Goal: Task Accomplishment & Management: Use online tool/utility

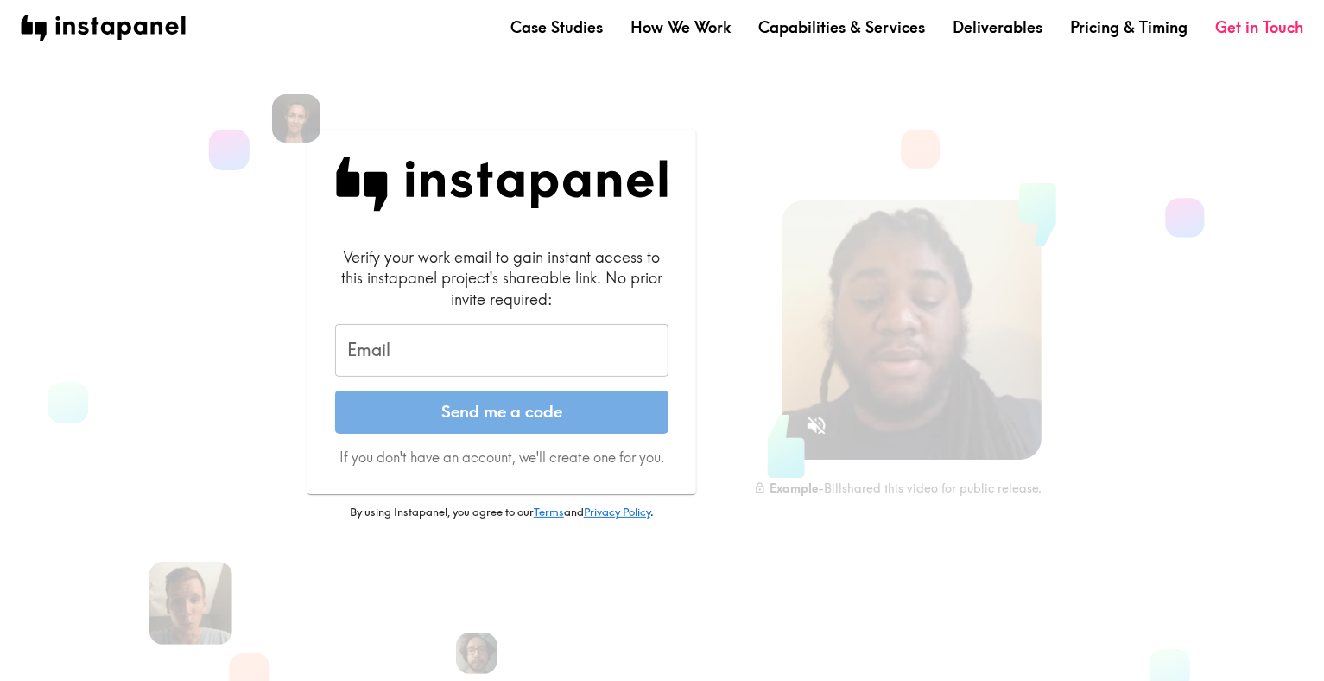
click at [390, 350] on input "Email" at bounding box center [501, 351] width 333 height 54
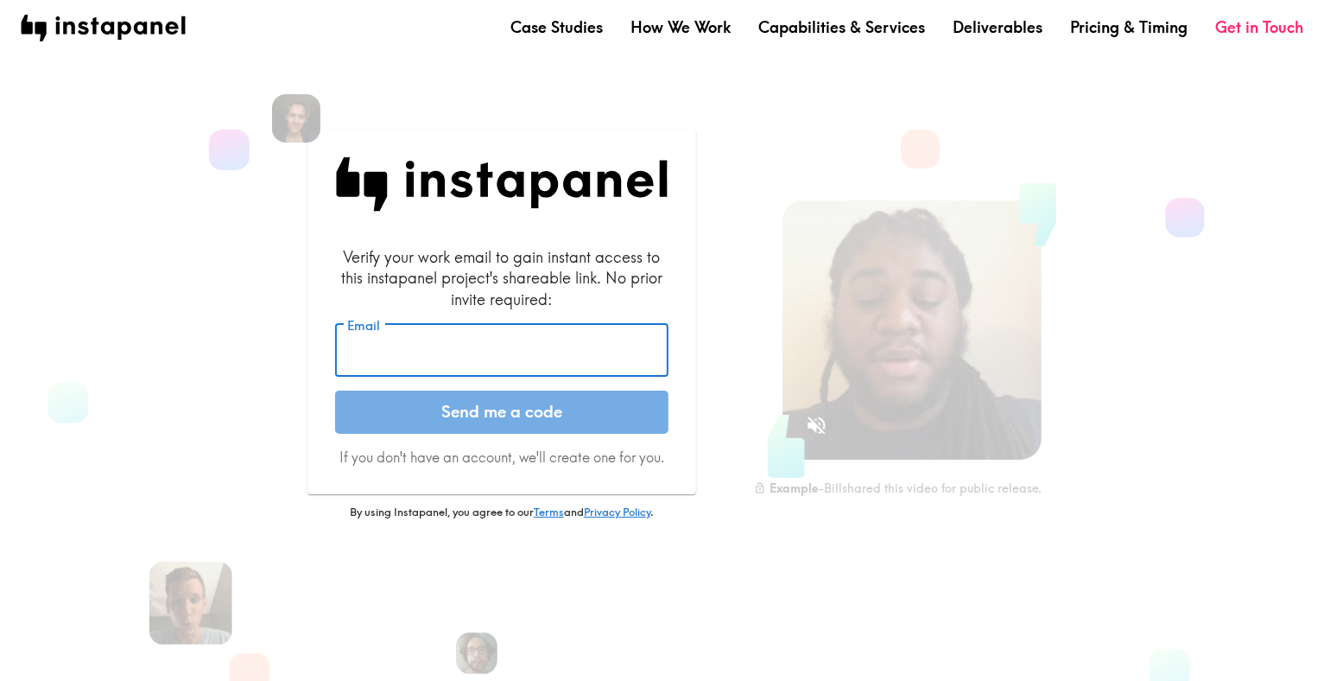
click at [460, 351] on input "Email" at bounding box center [501, 351] width 333 height 54
type input "[EMAIL_ADDRESS][PERSON_NAME][DOMAIN_NAME]"
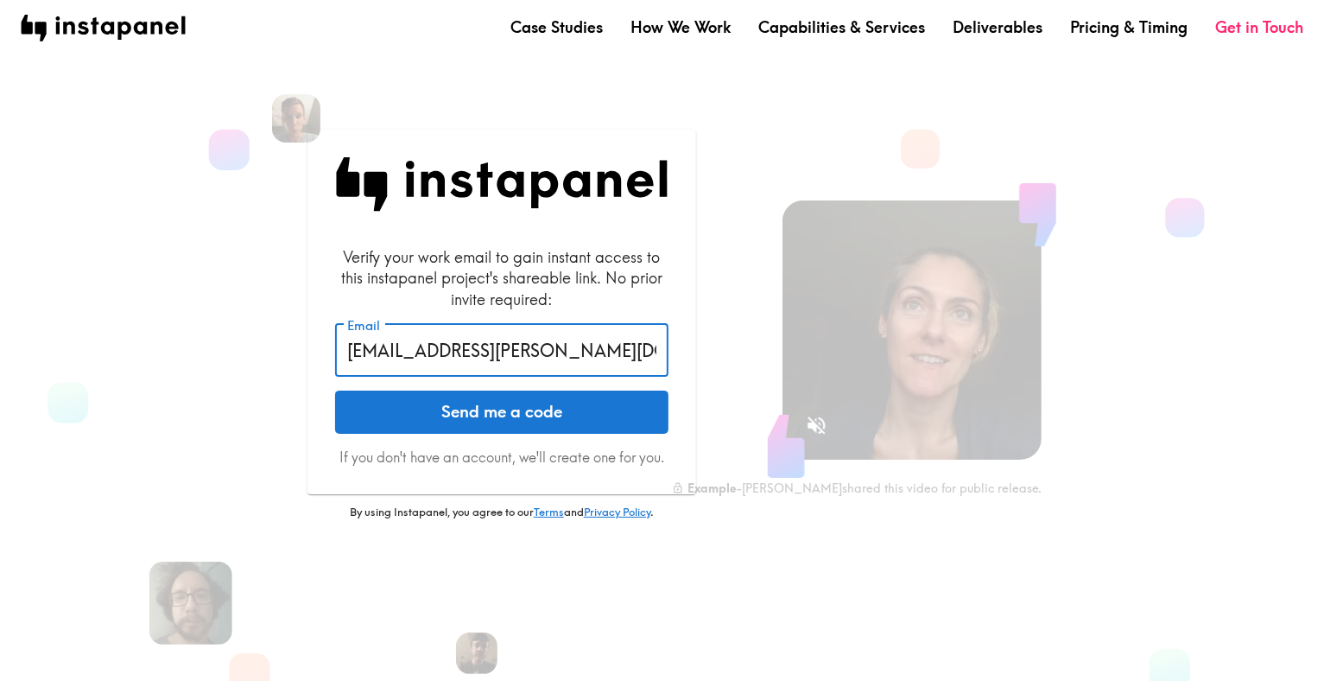
click at [489, 417] on button "Send me a code" at bounding box center [501, 411] width 333 height 43
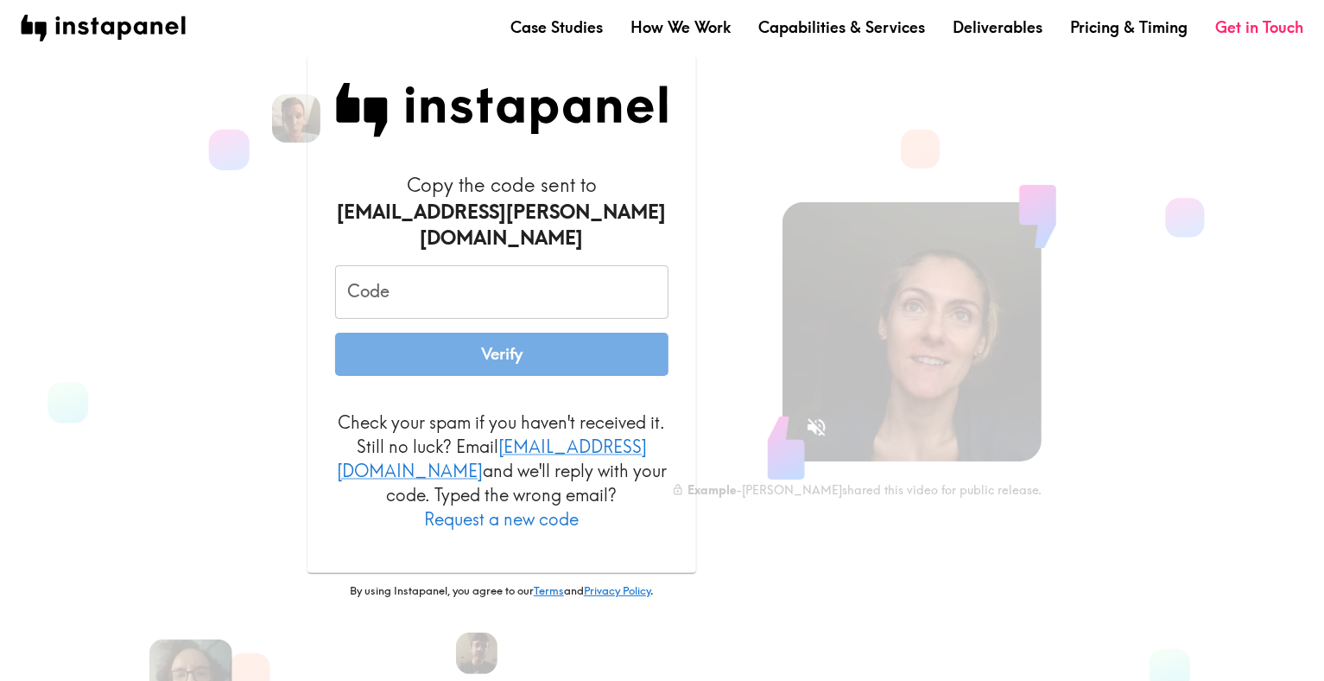
click at [416, 282] on input "Code" at bounding box center [501, 292] width 333 height 54
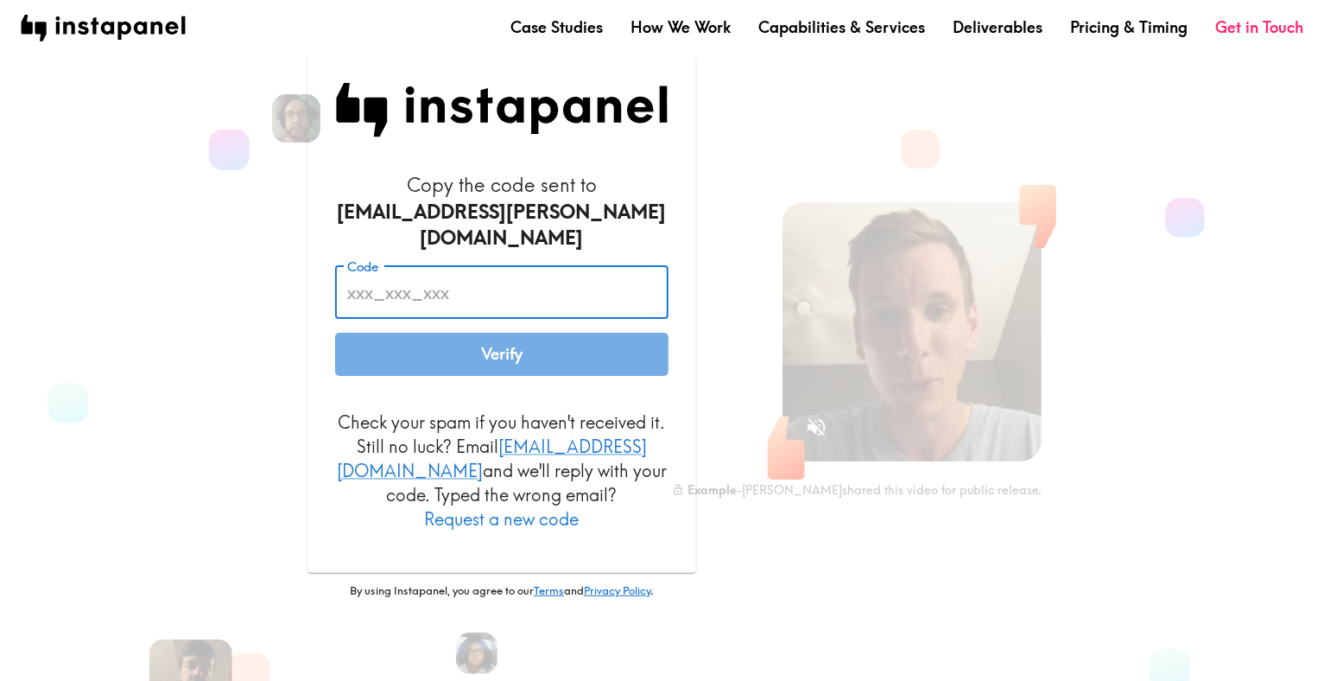
click at [265, 289] on div "Copy the code sent to [EMAIL_ADDRESS][PERSON_NAME][DOMAIN_NAME] Code Code Verif…" at bounding box center [502, 374] width 507 height 639
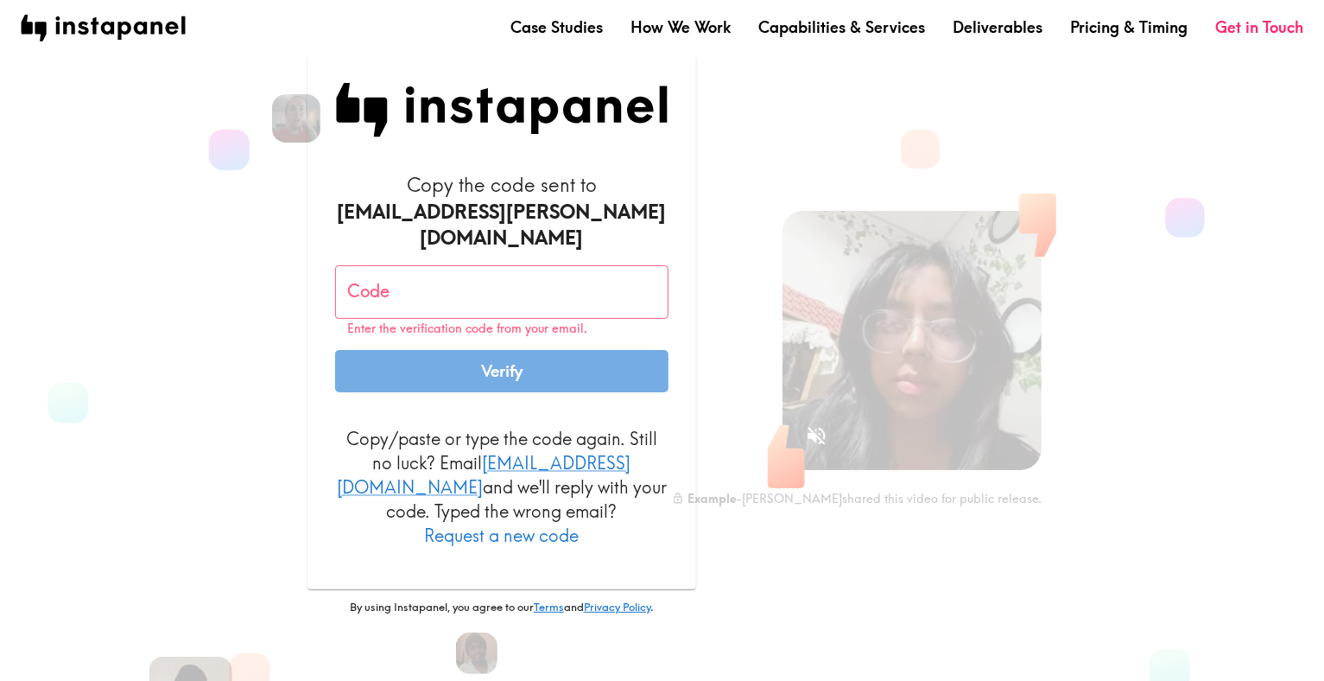
click at [422, 279] on input "Code" at bounding box center [501, 292] width 333 height 54
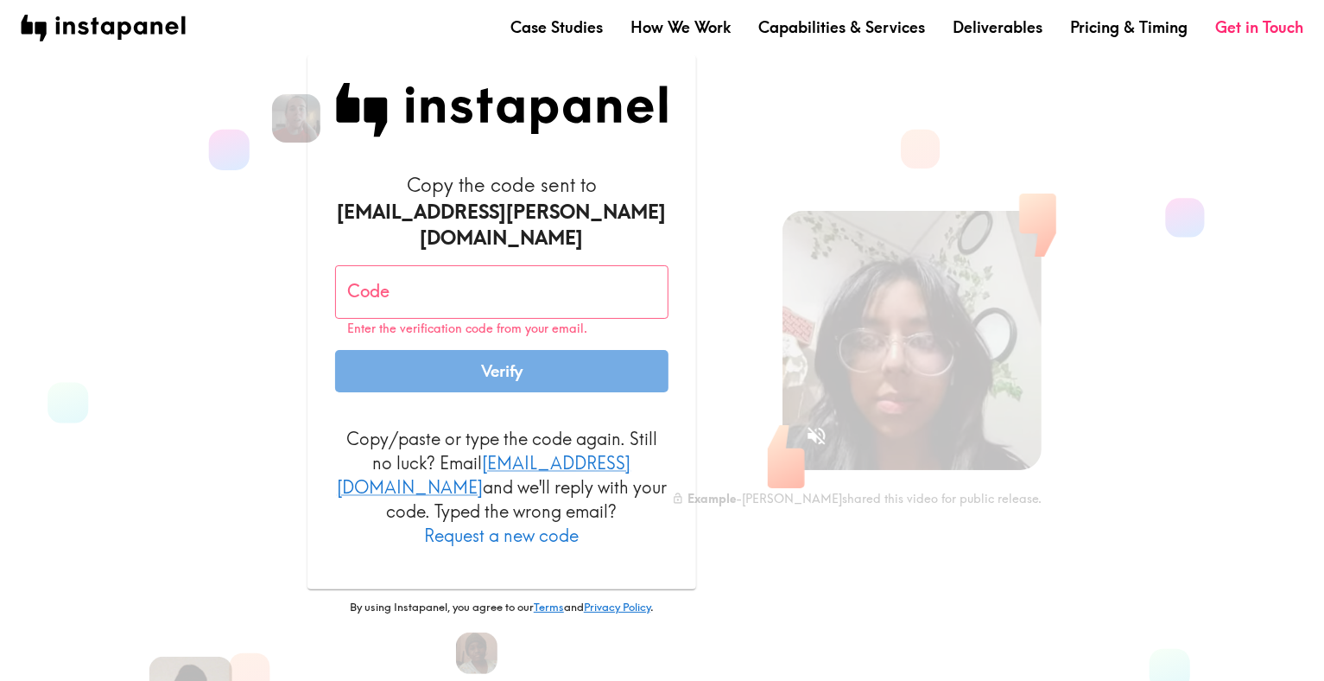
paste input "f6a_kfM_naG"
type input "f6a_kfM_naG"
click at [335, 350] on button "Verify" at bounding box center [501, 371] width 333 height 43
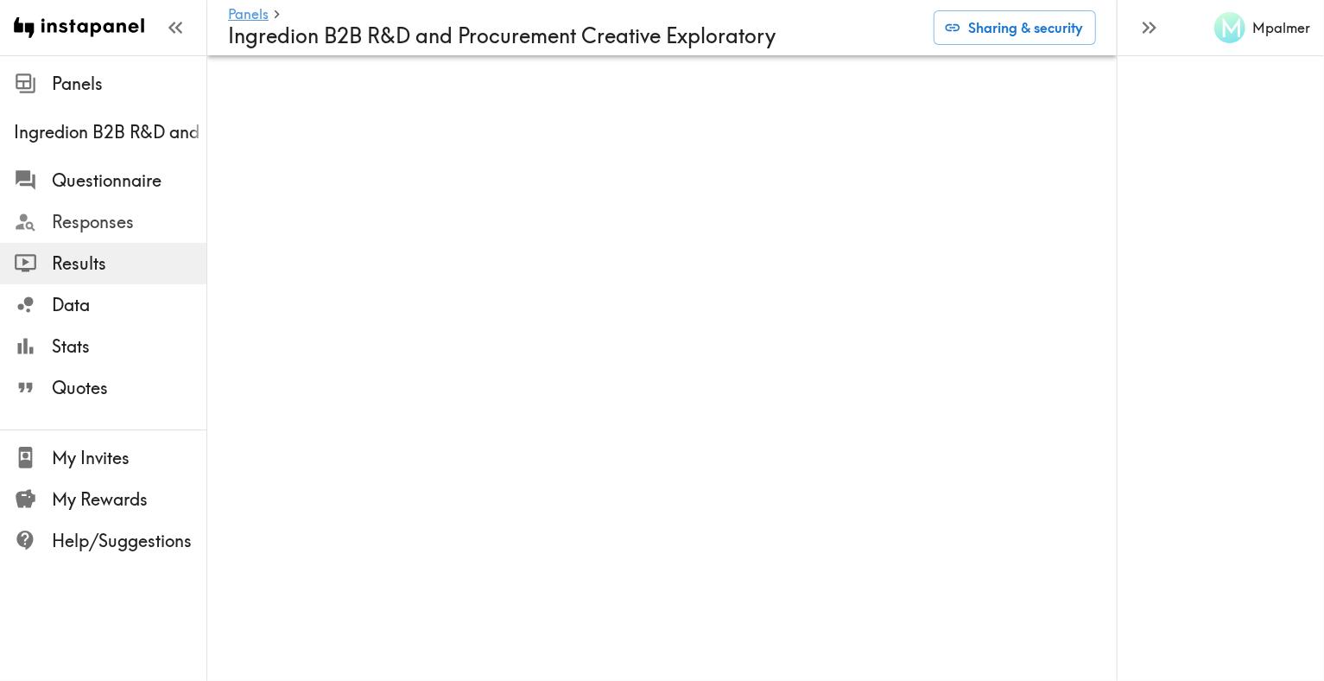
click at [97, 218] on span "Responses" at bounding box center [129, 222] width 155 height 24
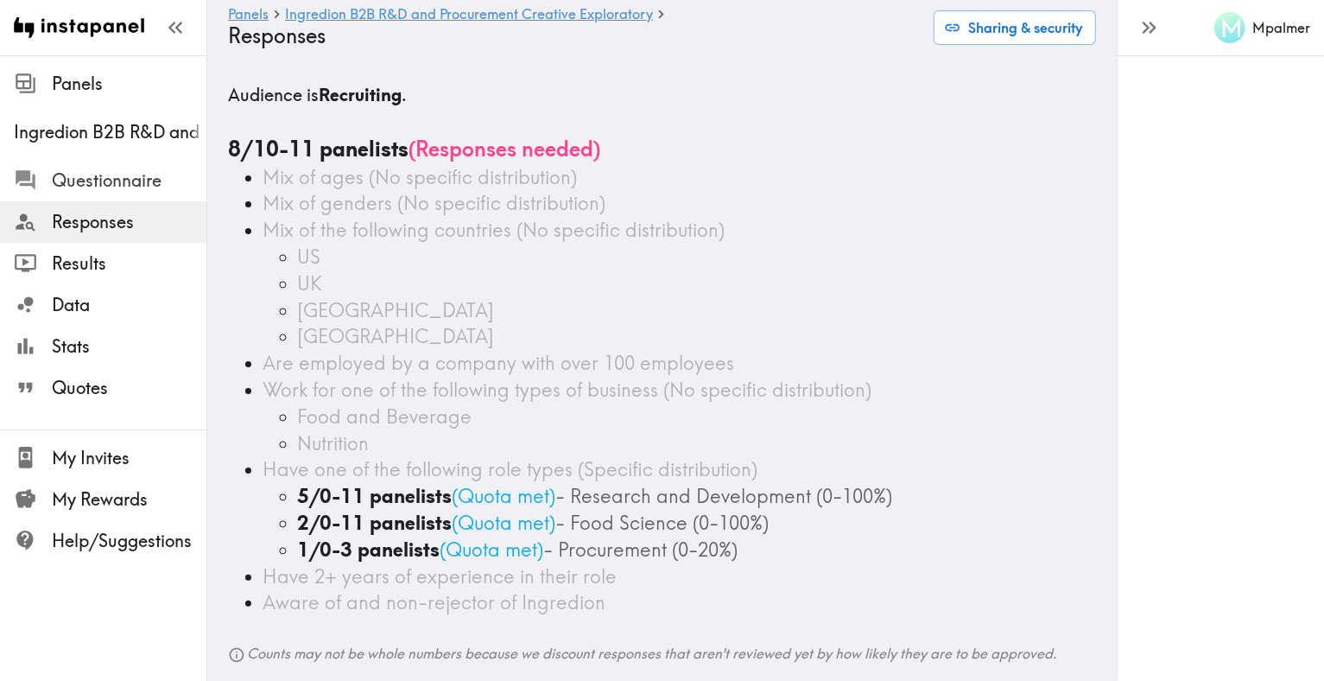
click at [87, 185] on span "Questionnaire" at bounding box center [129, 180] width 155 height 24
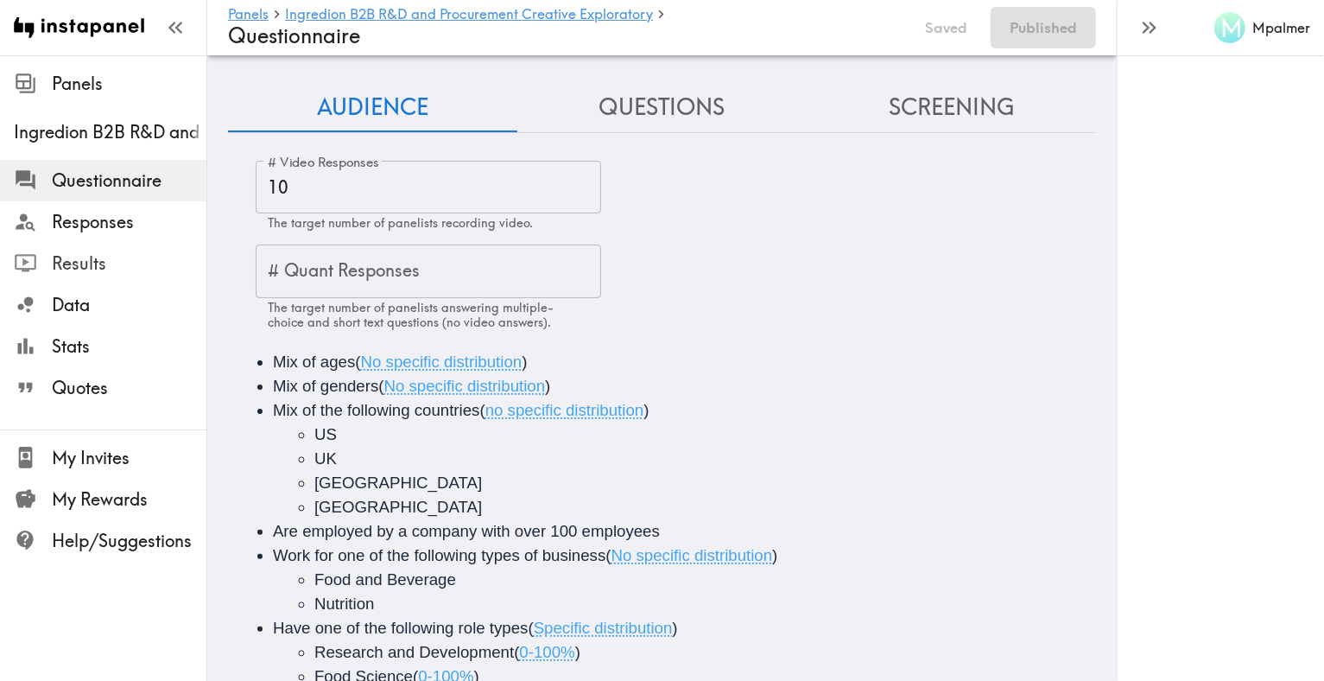
scroll to position [77, 0]
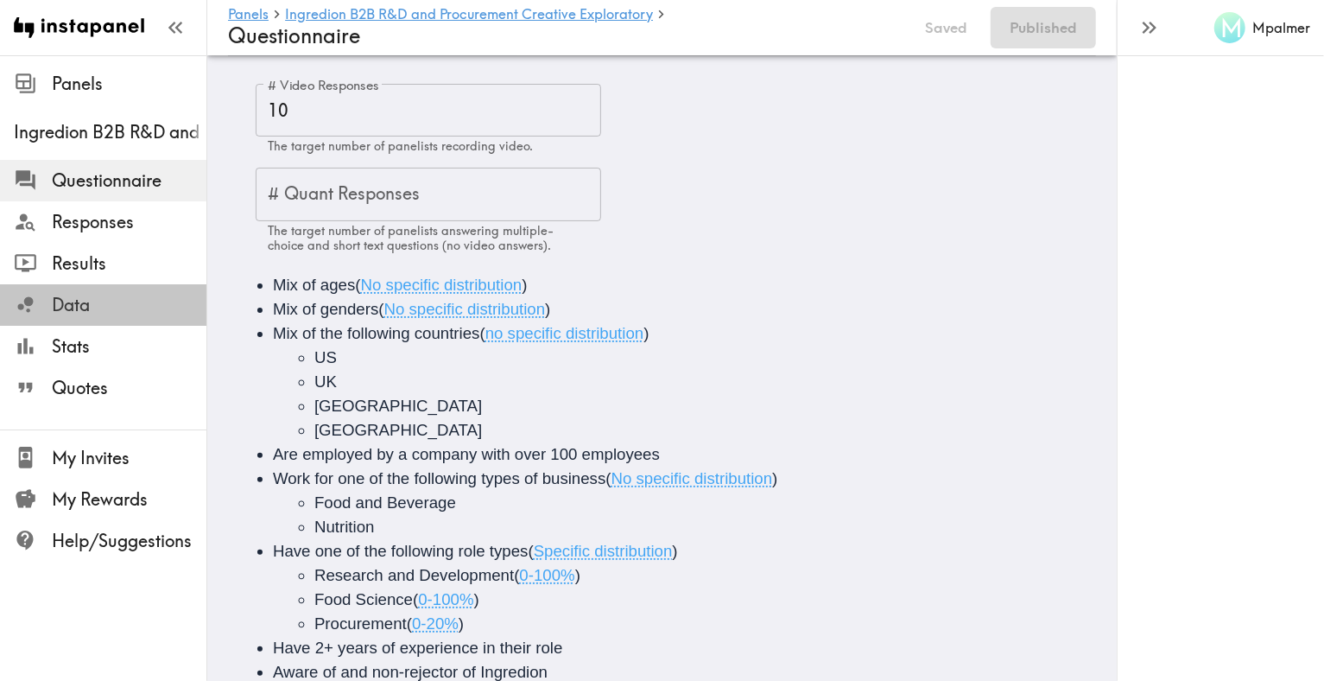
click at [68, 306] on span "Data" at bounding box center [129, 305] width 155 height 24
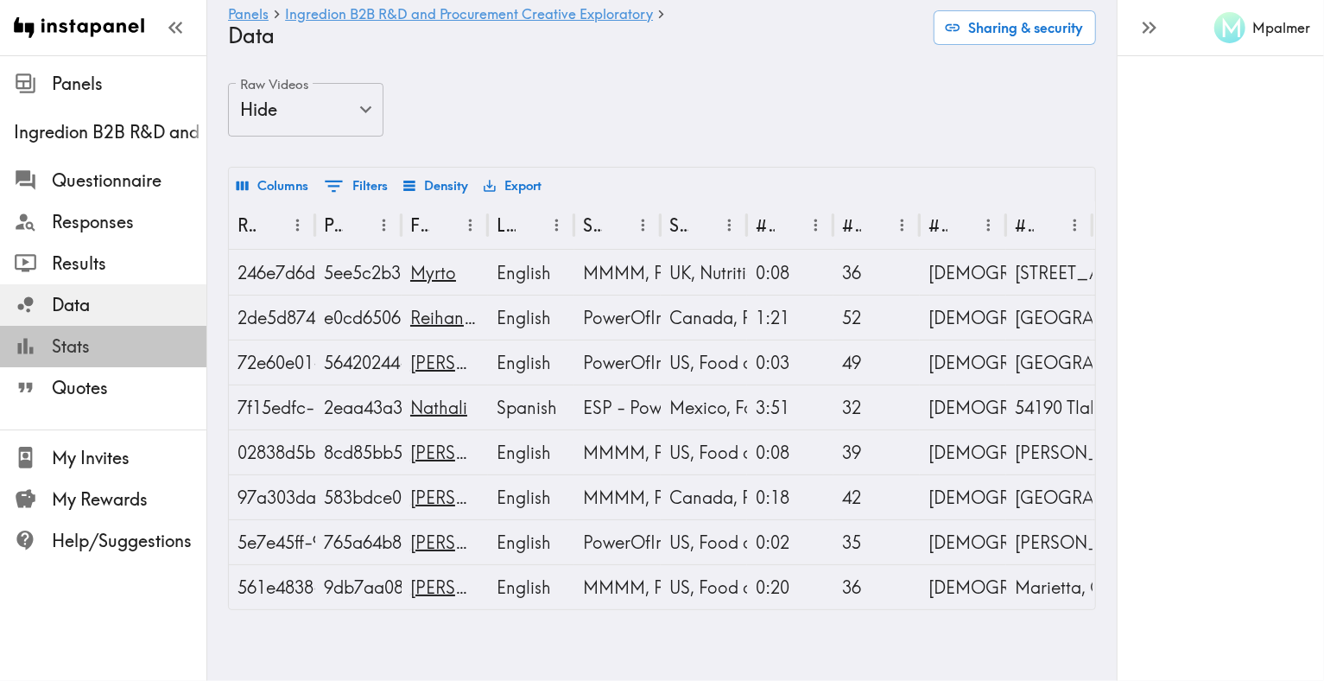
click at [64, 339] on span "Stats" at bounding box center [129, 346] width 155 height 24
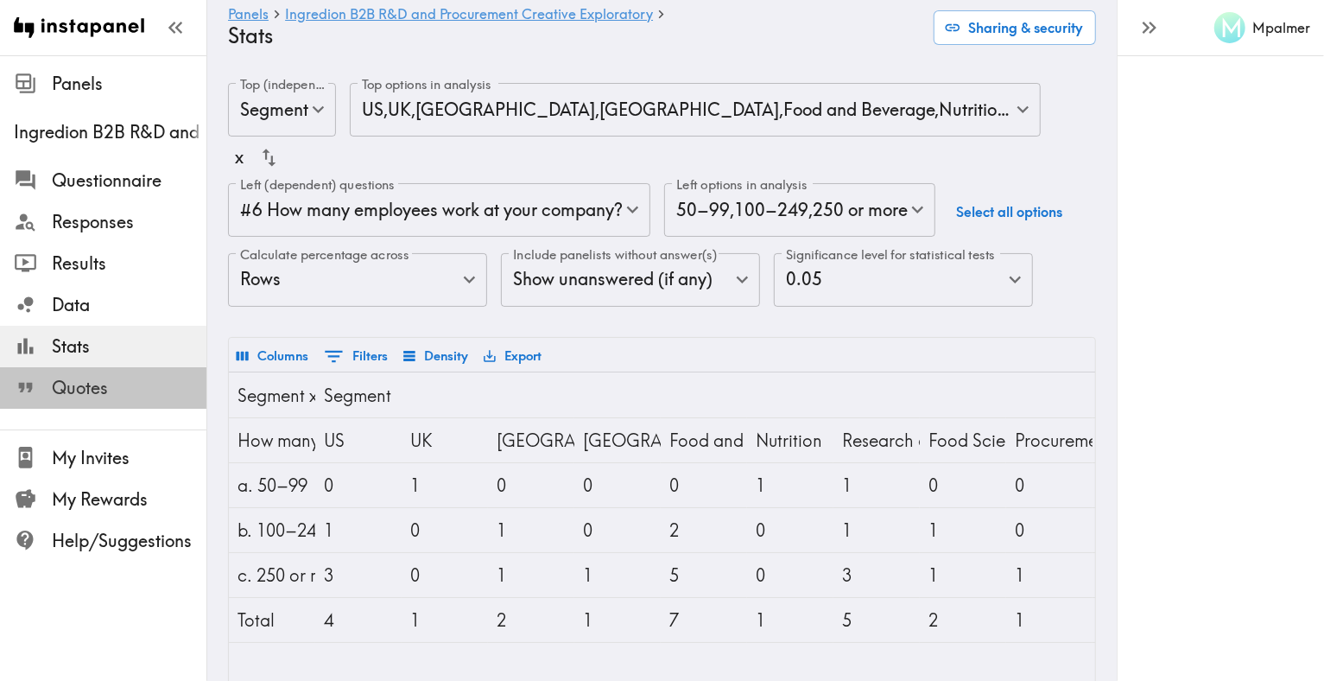
click at [76, 397] on span "Quotes" at bounding box center [129, 388] width 155 height 24
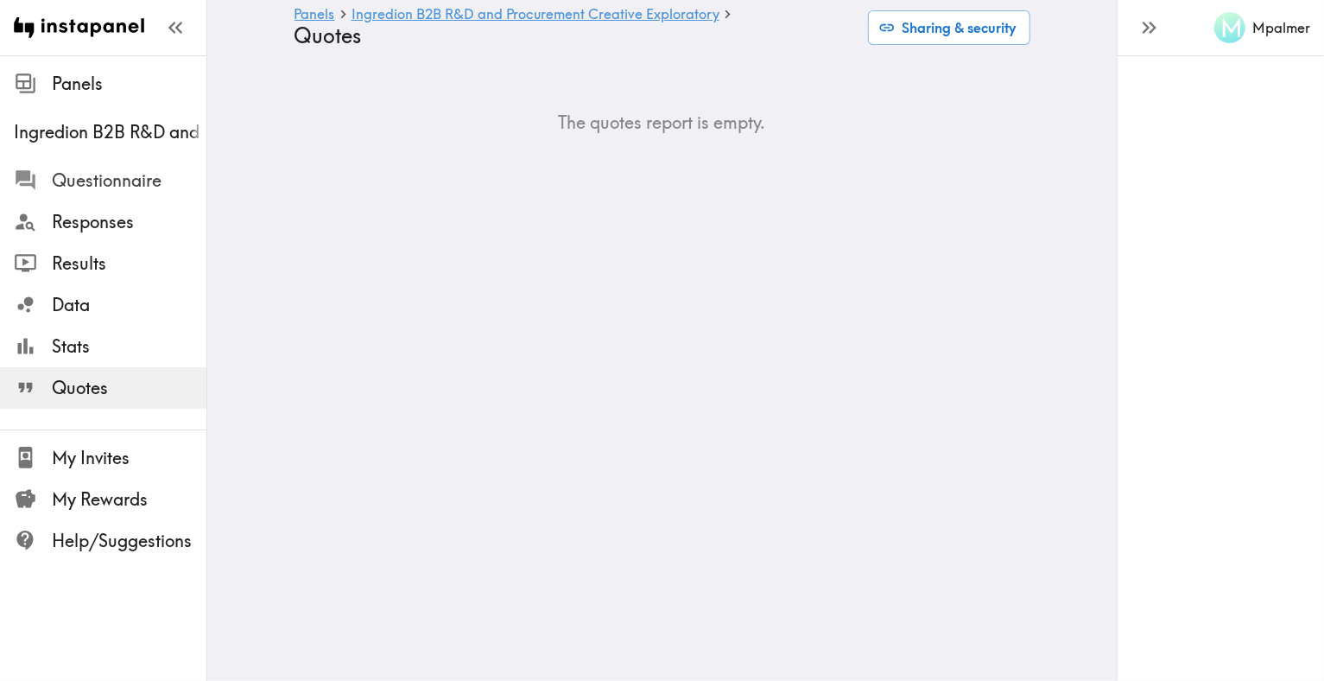
click at [82, 174] on span "Questionnaire" at bounding box center [129, 180] width 155 height 24
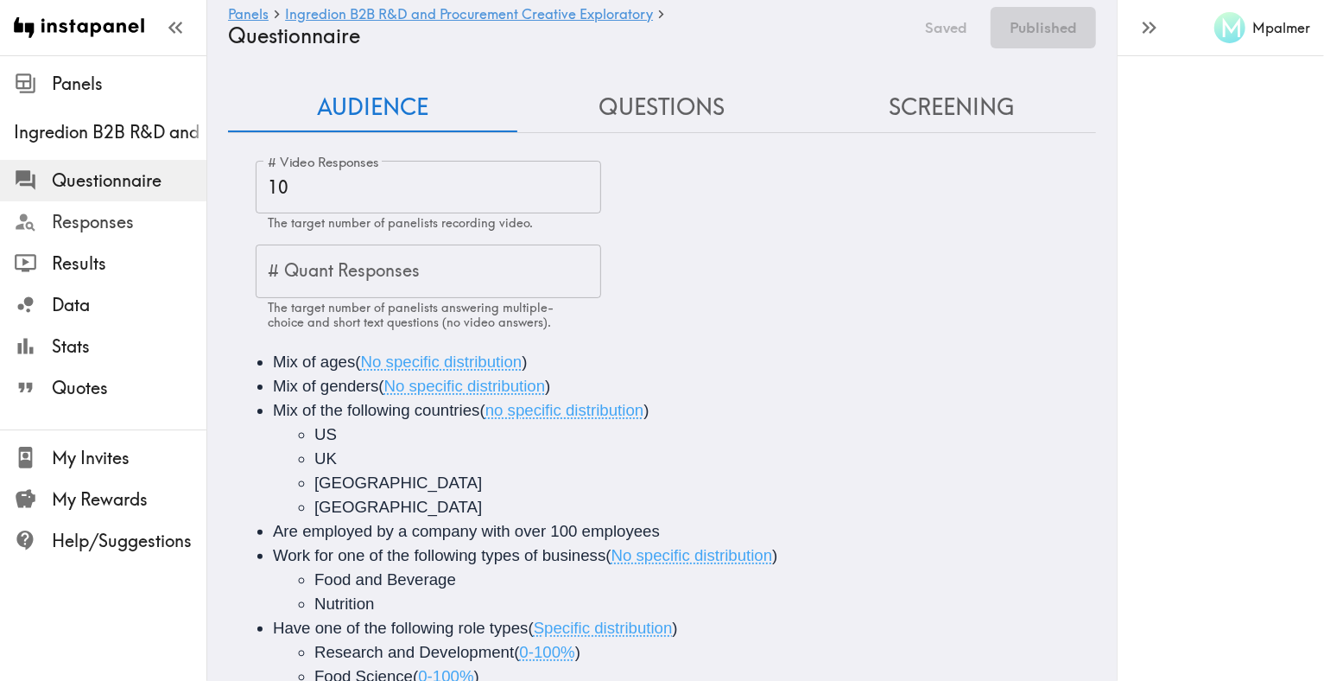
scroll to position [77, 0]
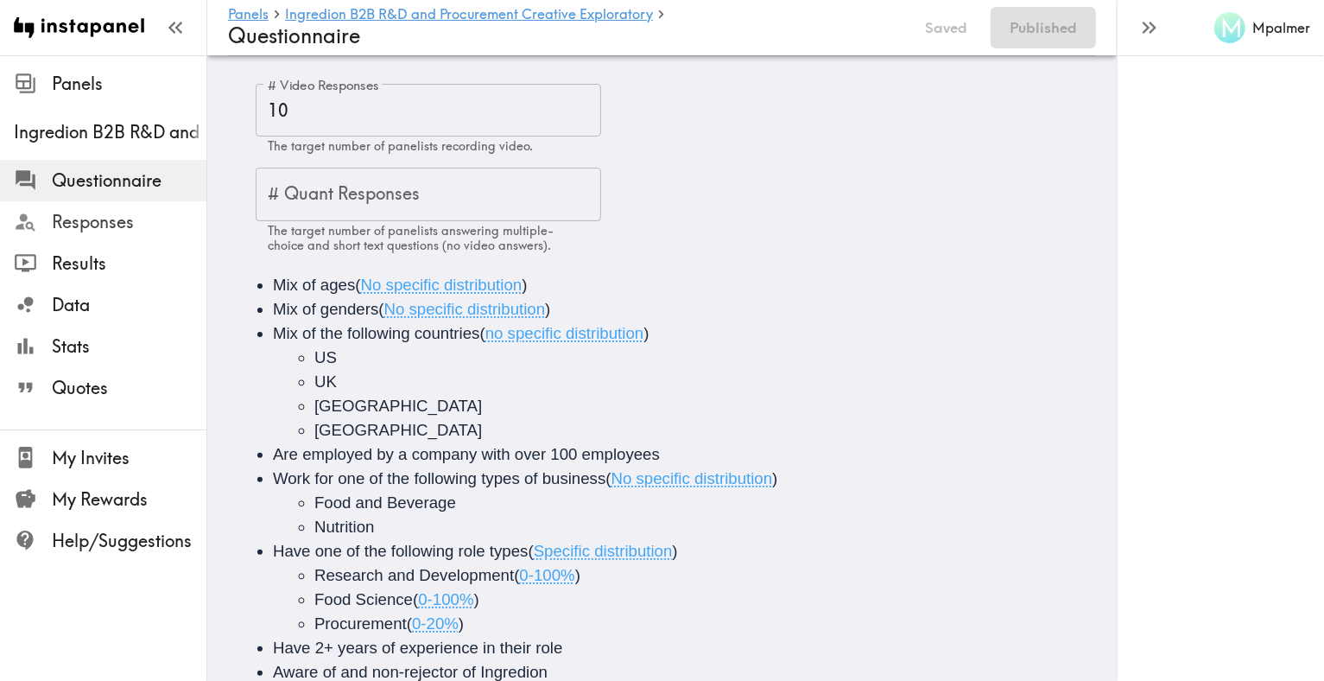
click at [79, 221] on span "Responses" at bounding box center [129, 222] width 155 height 24
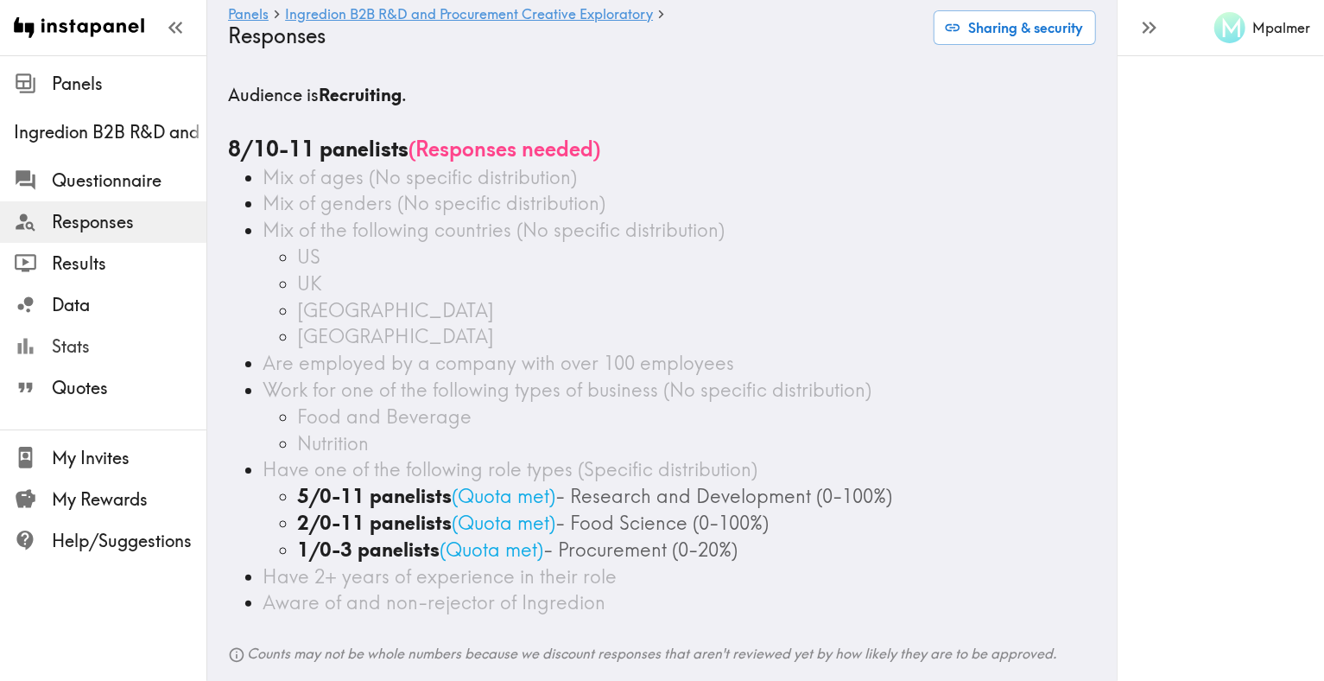
click at [73, 346] on span "Stats" at bounding box center [129, 346] width 155 height 24
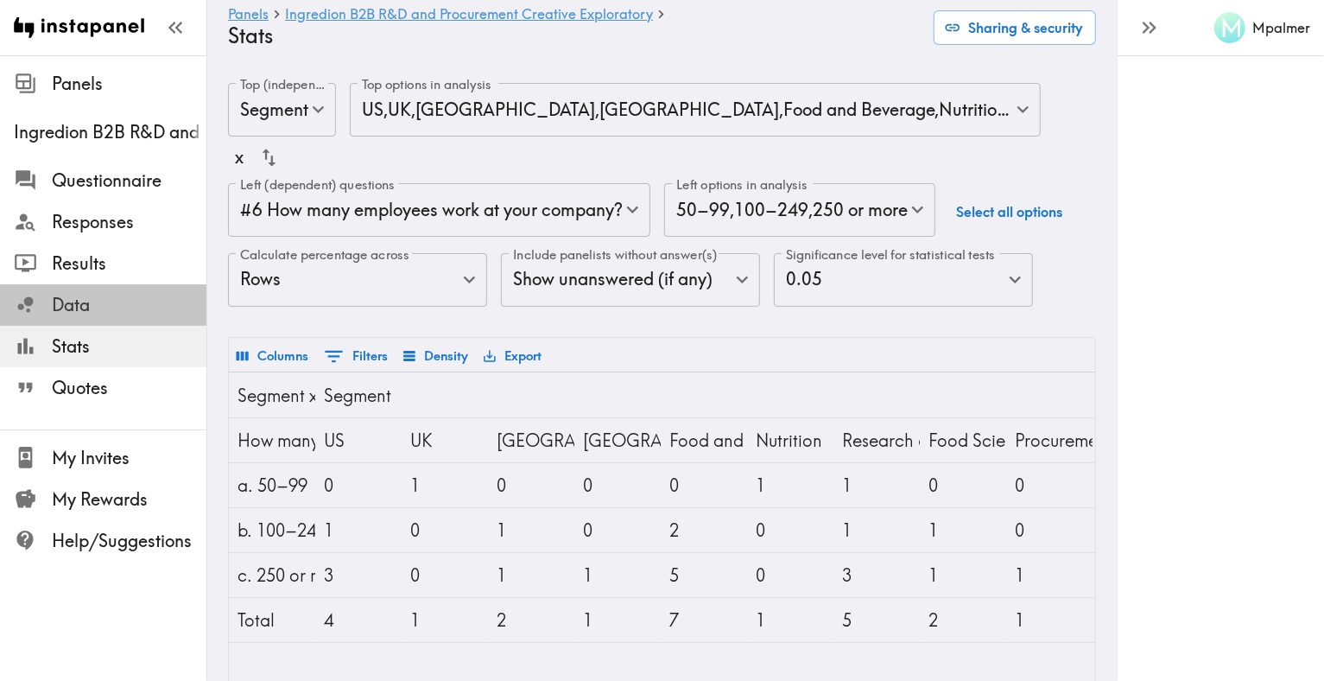
click at [69, 298] on span "Data" at bounding box center [129, 305] width 155 height 24
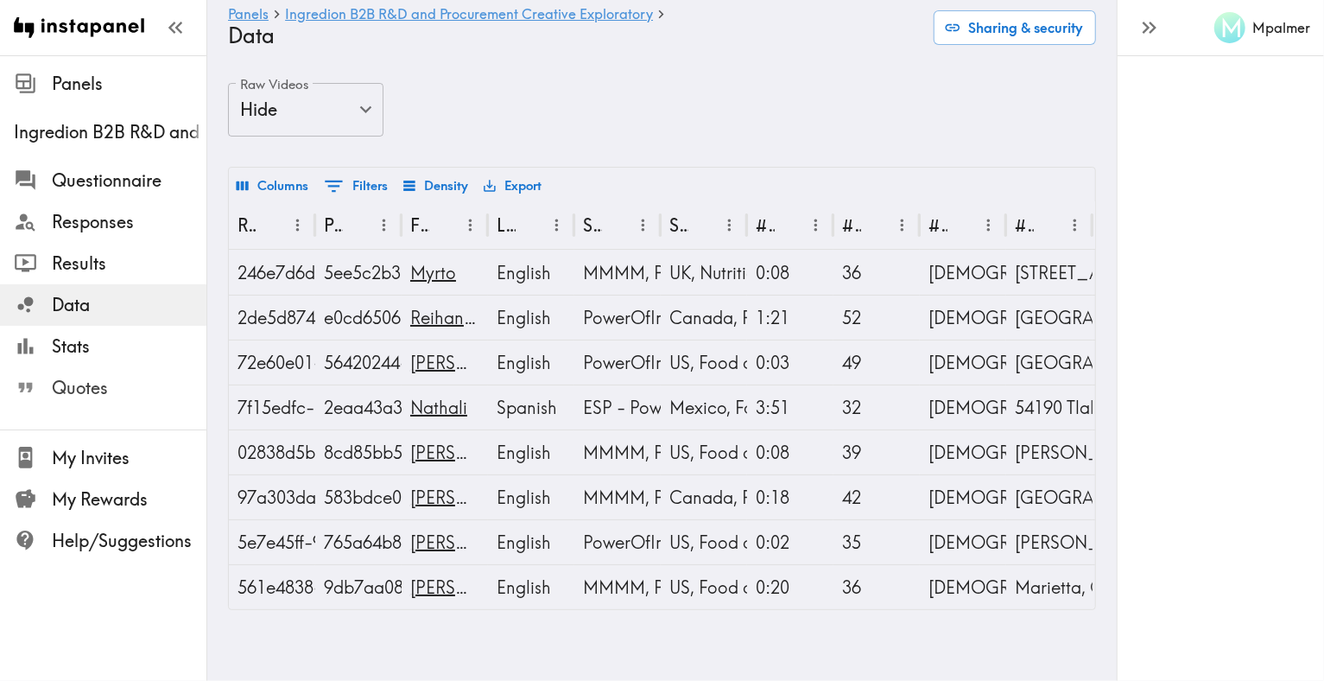
click at [67, 385] on span "Quotes" at bounding box center [129, 388] width 155 height 24
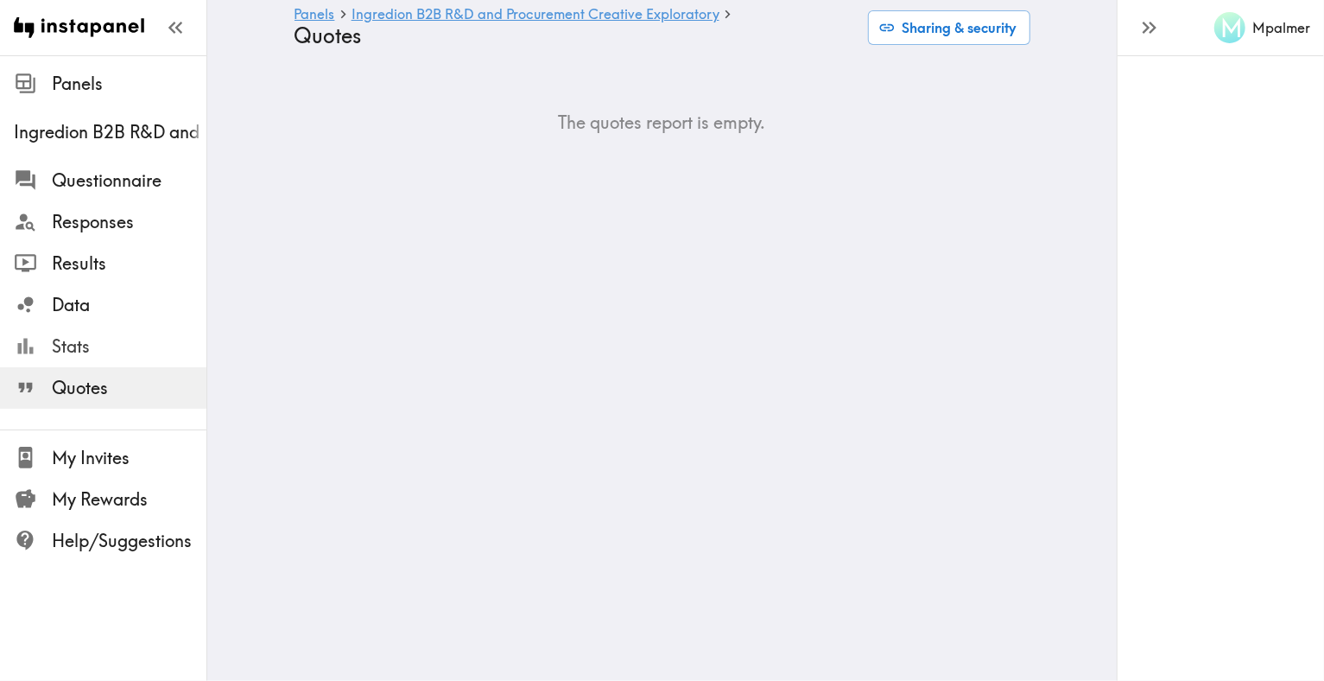
click at [69, 348] on span "Stats" at bounding box center [129, 346] width 155 height 24
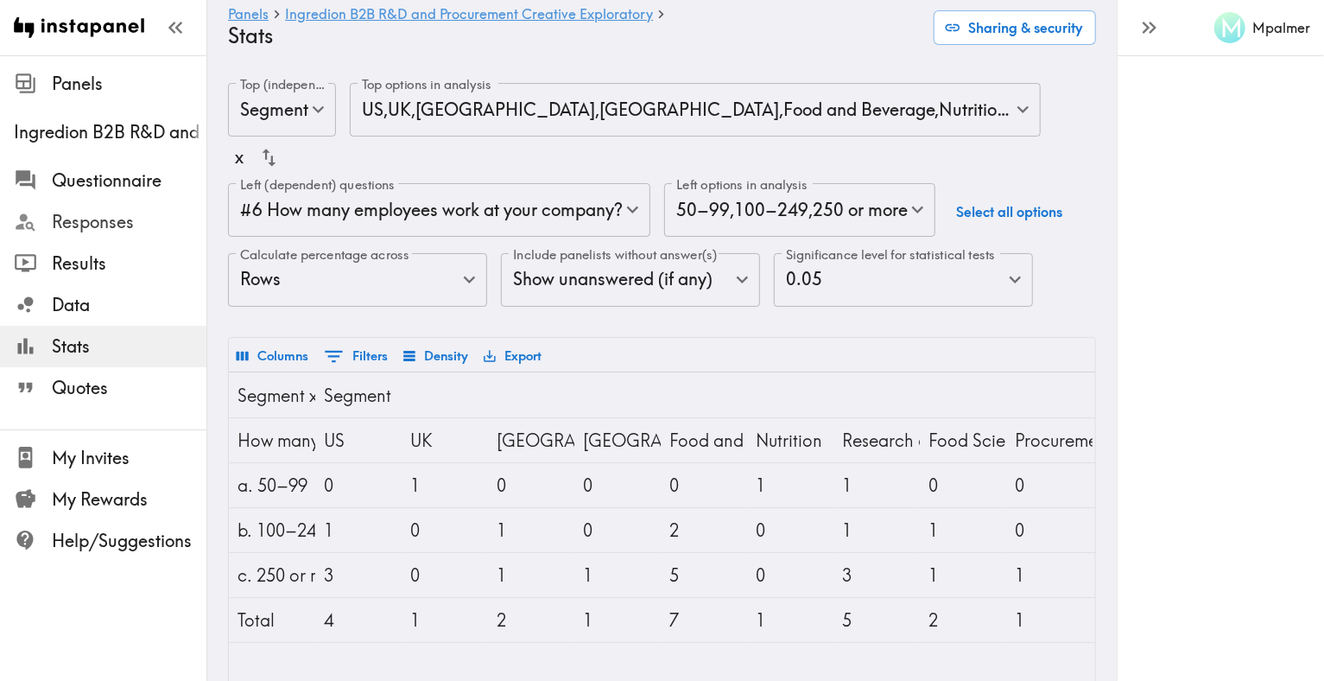
click at [75, 223] on span "Responses" at bounding box center [129, 222] width 155 height 24
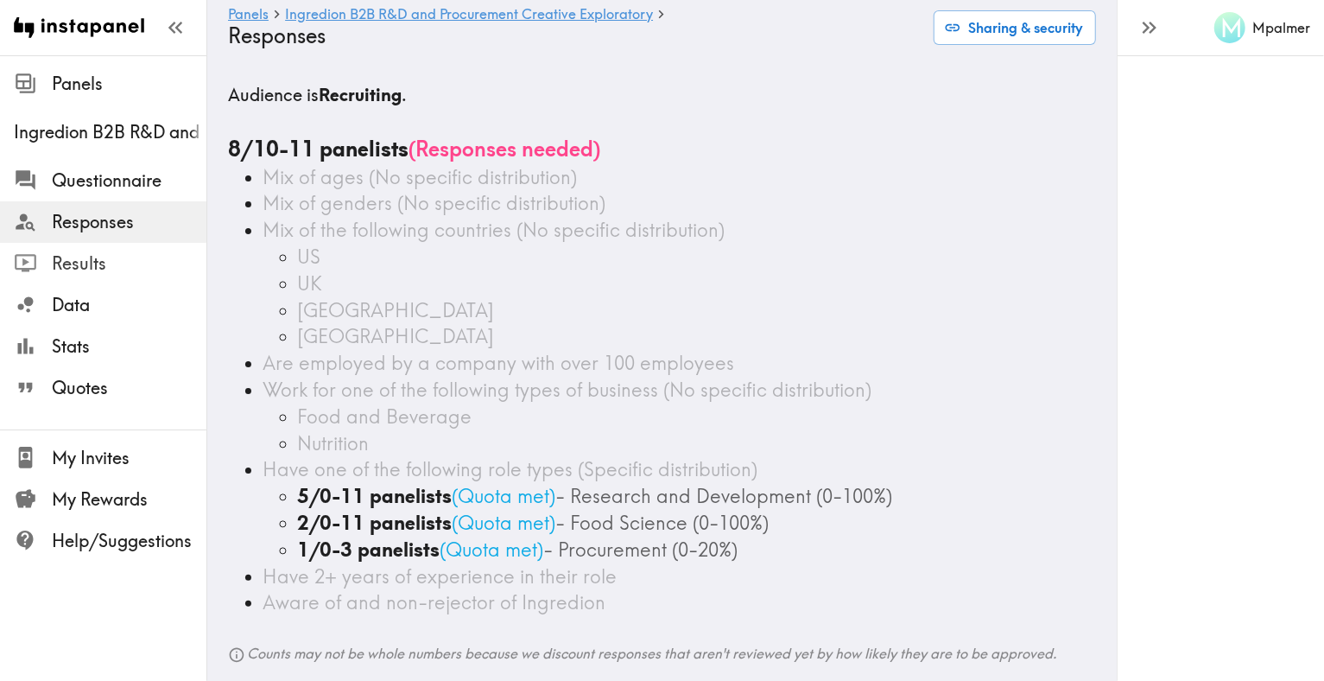
click at [72, 260] on span "Results" at bounding box center [129, 263] width 155 height 24
